Goal: Information Seeking & Learning: Check status

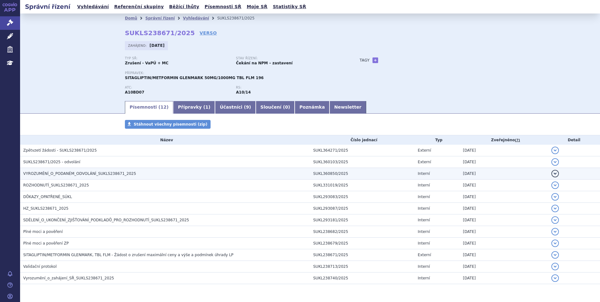
click at [62, 174] on span "VYROZUMĚNÍ_O_PODANÉM_ODVOLÁNÍ_SUKLS238671_2025" at bounding box center [79, 173] width 113 height 4
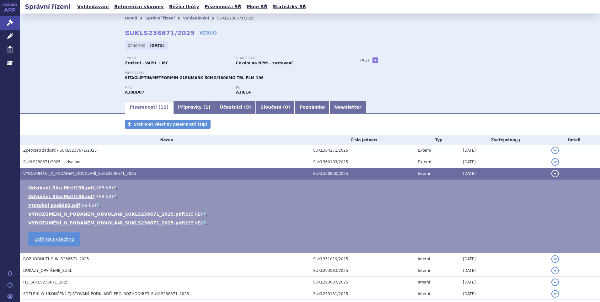
click at [203, 214] on link "🔍" at bounding box center [205, 214] width 5 height 5
click at [552, 174] on button "detail" at bounding box center [556, 174] width 8 height 8
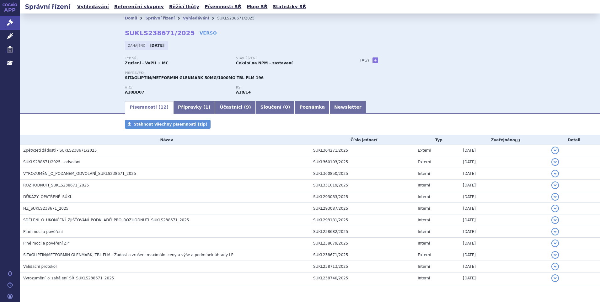
click at [553, 59] on div "Domů Správní řízení Vyhledávání SUKLS238671/2025 SUKLS238671/2025 VERSO [GEOGRA…" at bounding box center [310, 57] width 580 height 87
click at [194, 109] on link "Přípravky ( 1 )" at bounding box center [194, 107] width 42 height 13
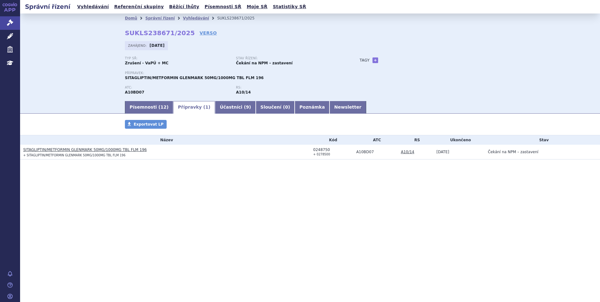
click at [89, 151] on link "SITAGLIPTIN/METFORMIN GLENMARK 50MG/1000MG TBL FLM 196" at bounding box center [85, 150] width 124 height 4
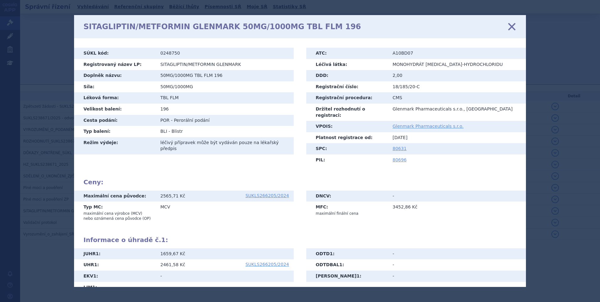
click at [511, 26] on icon at bounding box center [511, 26] width 13 height 13
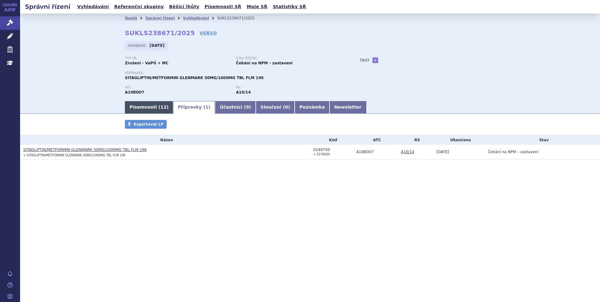
click at [146, 108] on link "Písemnosti ( 12 )" at bounding box center [149, 107] width 48 height 13
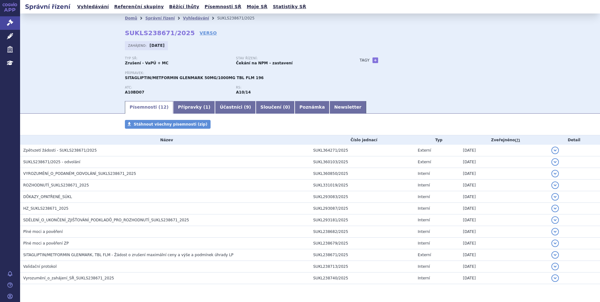
click at [422, 94] on div "Typ SŘ: Zrušení - VaPÚ + MC Stav řízení: Čekání na NPM – zastavení Přípravek: S…" at bounding box center [310, 79] width 370 height 44
click at [35, 49] on div "Domů Správní řízení Vyhledávání SUKLS238671/2025 SUKLS238671/2025 VERSO [GEOGRA…" at bounding box center [310, 57] width 580 height 87
click at [80, 7] on link "Vyhledávání" at bounding box center [92, 7] width 35 height 8
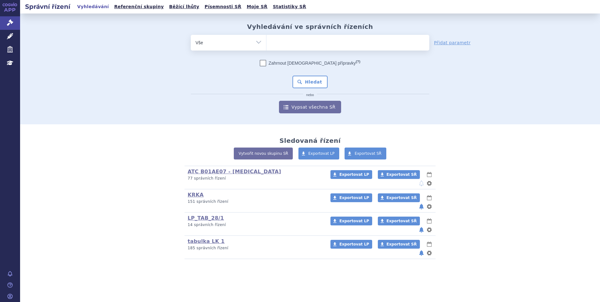
click at [296, 41] on ul at bounding box center [348, 41] width 163 height 13
click at [267, 41] on select at bounding box center [266, 43] width 0 height 16
paste input "SUKLS65523/2024"
type input "SUKLS65523/2024"
select select "SUKLS65523/2024"
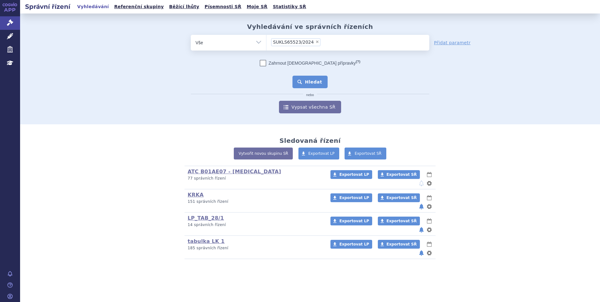
click at [308, 85] on button "Hledat" at bounding box center [310, 82] width 35 height 13
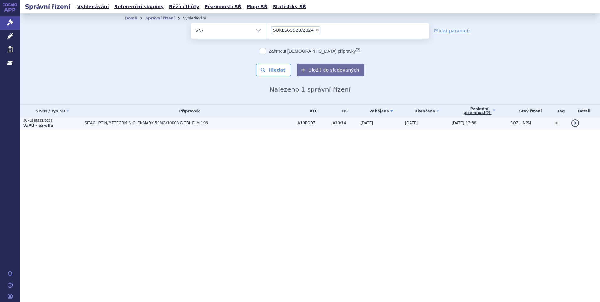
click at [179, 123] on span "SITAGLIPTIN/METFORMIN GLENMARK 50MG/1000MG TBL FLM 196" at bounding box center [162, 123] width 157 height 4
